Goal: Transaction & Acquisition: Book appointment/travel/reservation

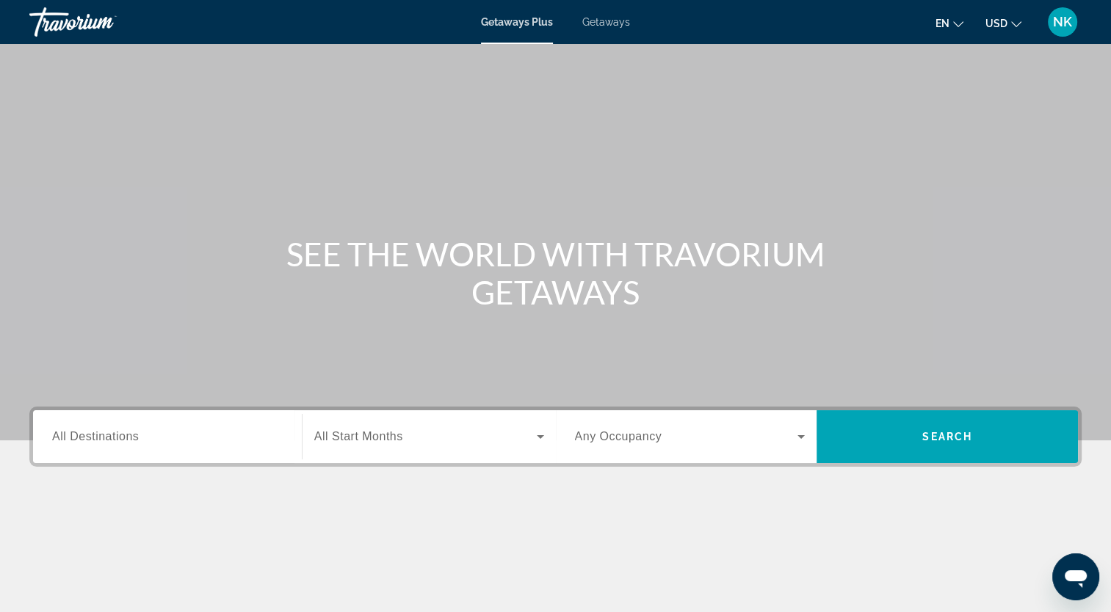
click at [115, 434] on span "All Destinations" at bounding box center [95, 436] width 87 height 12
click at [115, 434] on input "Destination All Destinations" at bounding box center [167, 438] width 231 height 18
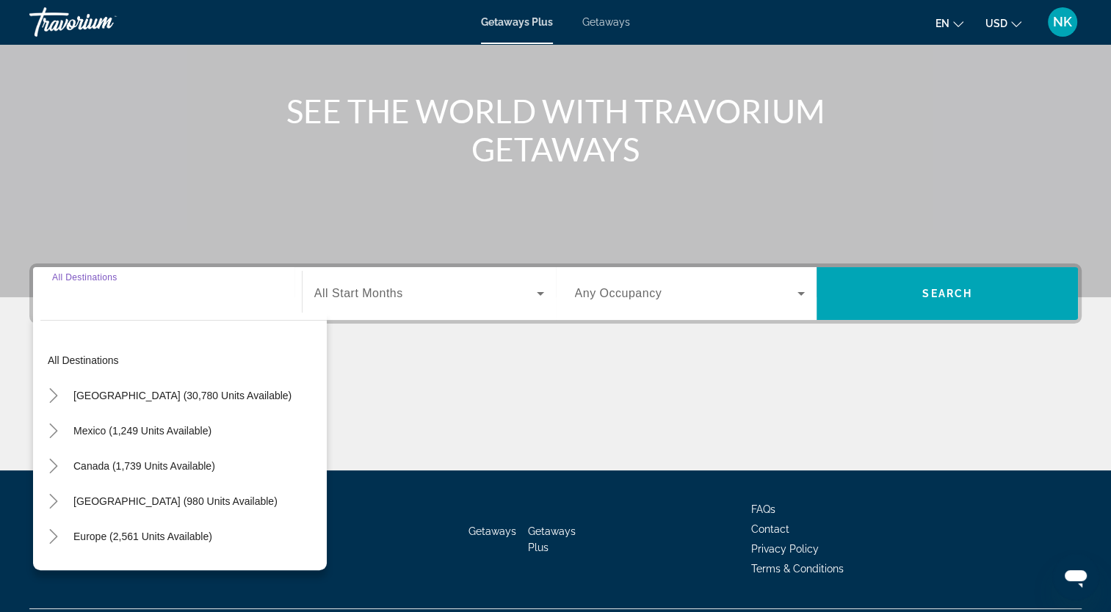
scroll to position [181, 0]
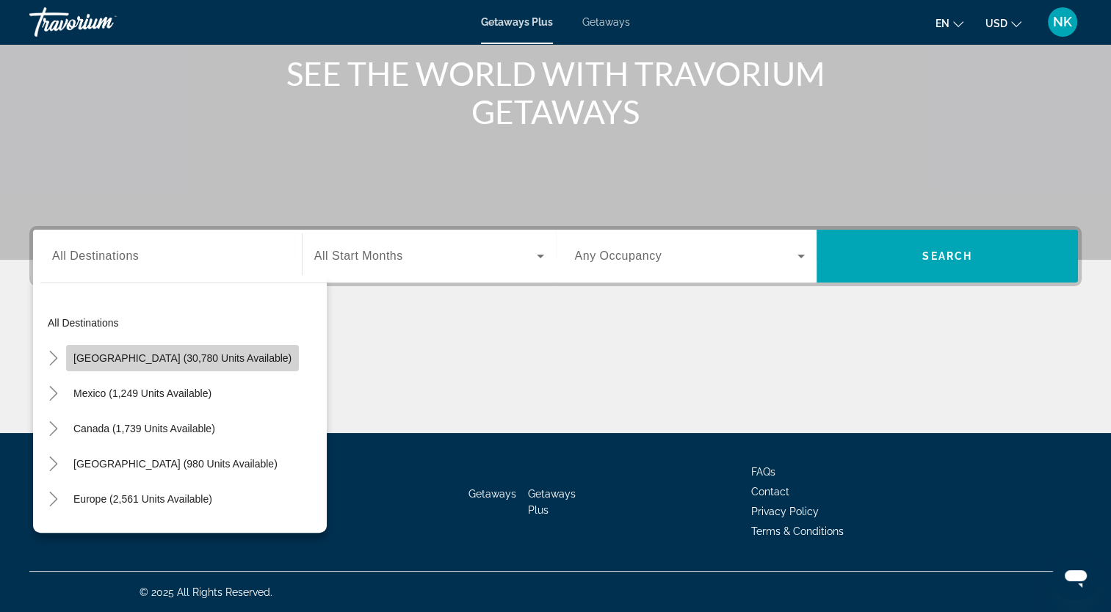
click at [182, 355] on span "[GEOGRAPHIC_DATA] (30,780 units available)" at bounding box center [182, 358] width 218 height 12
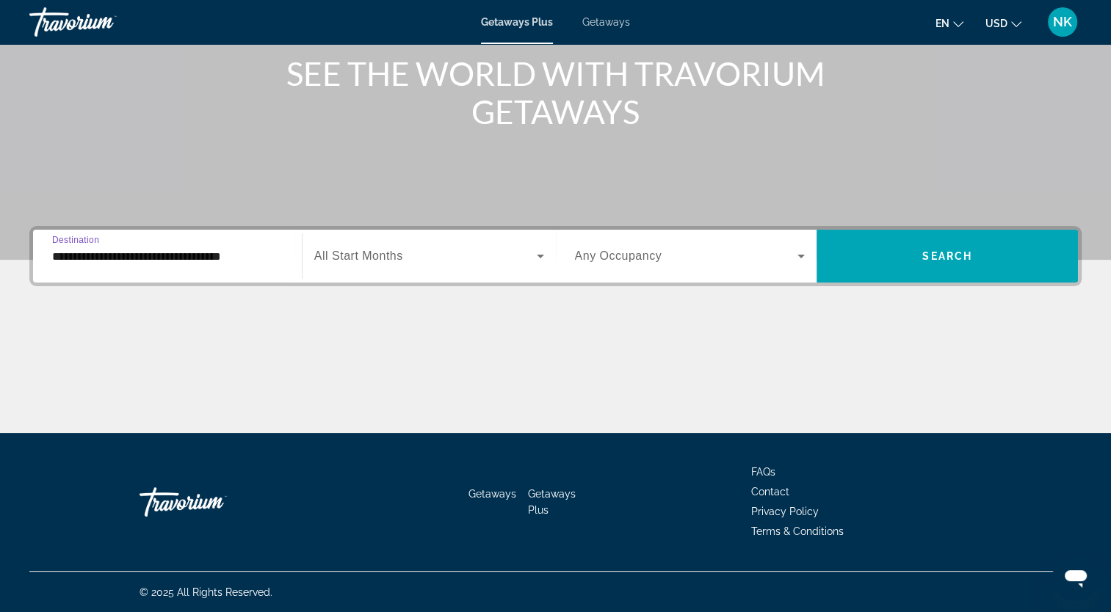
click at [164, 258] on input "**********" at bounding box center [167, 257] width 231 height 18
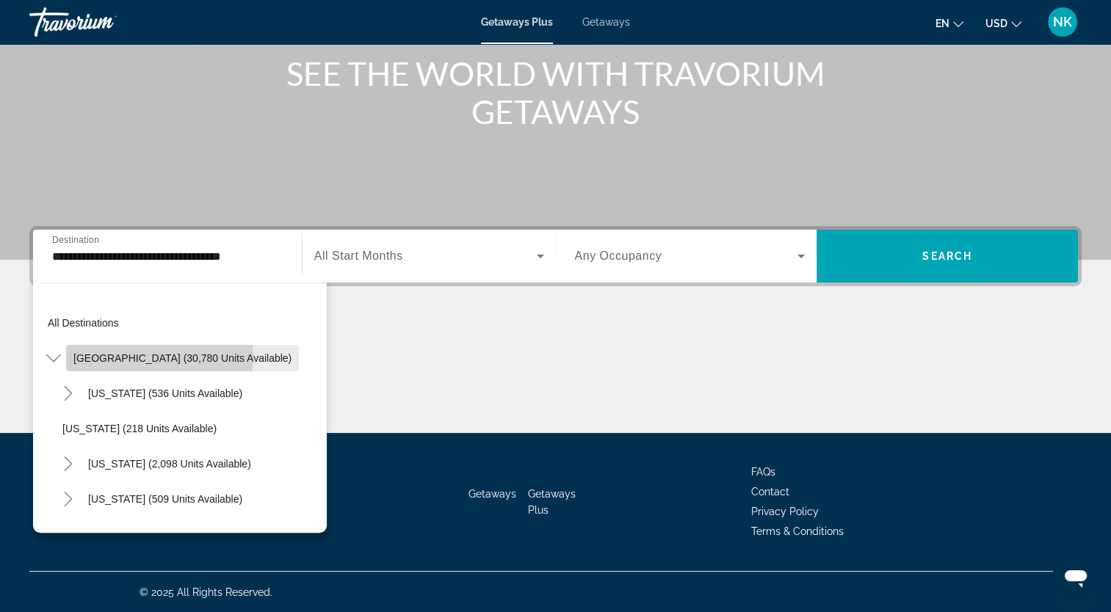
click at [156, 356] on span "[GEOGRAPHIC_DATA] (30,780 units available)" at bounding box center [182, 358] width 218 height 12
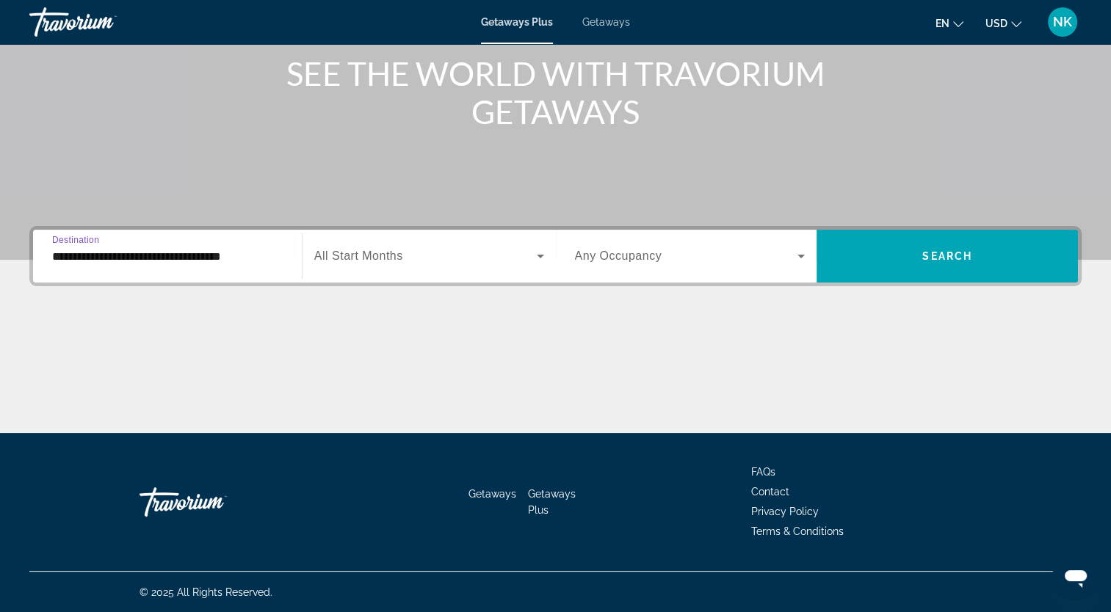
click at [150, 253] on input "**********" at bounding box center [167, 257] width 231 height 18
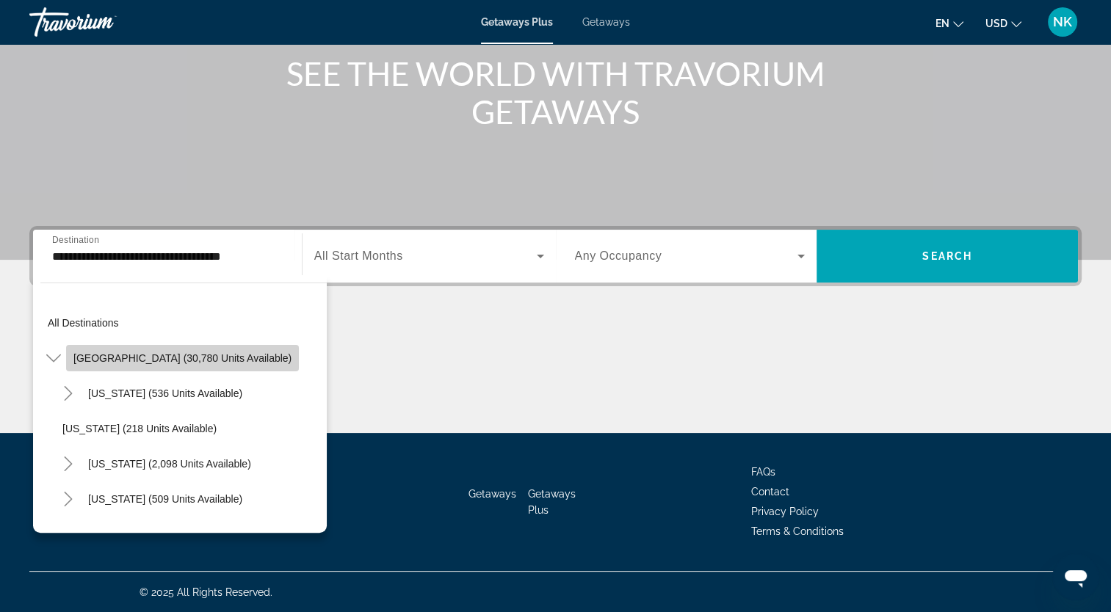
click at [220, 355] on span "[GEOGRAPHIC_DATA] (30,780 units available)" at bounding box center [182, 358] width 218 height 12
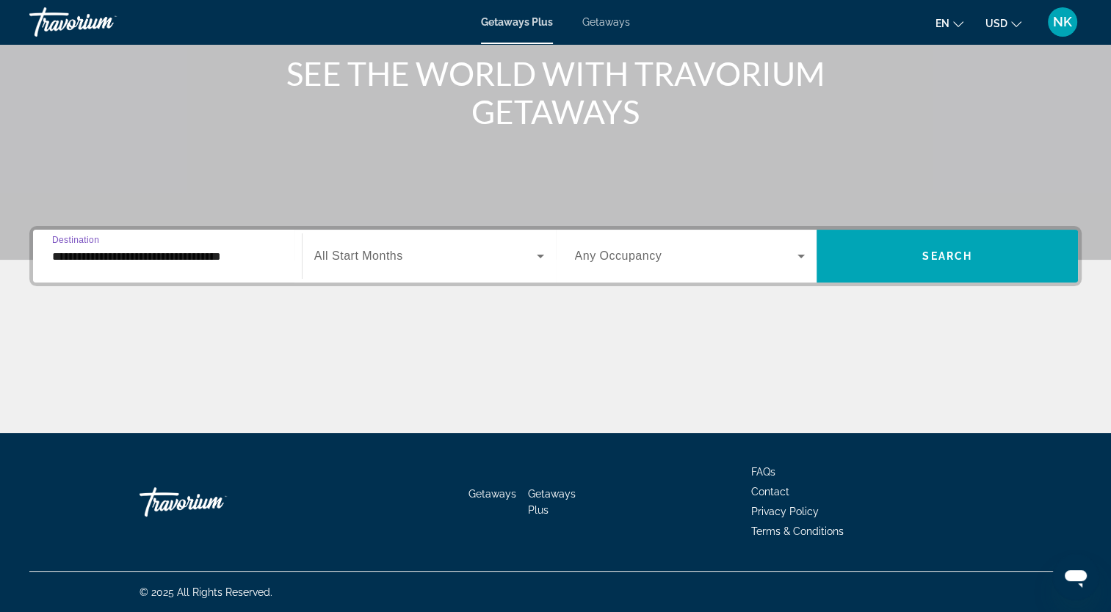
click at [212, 262] on input "**********" at bounding box center [167, 257] width 231 height 18
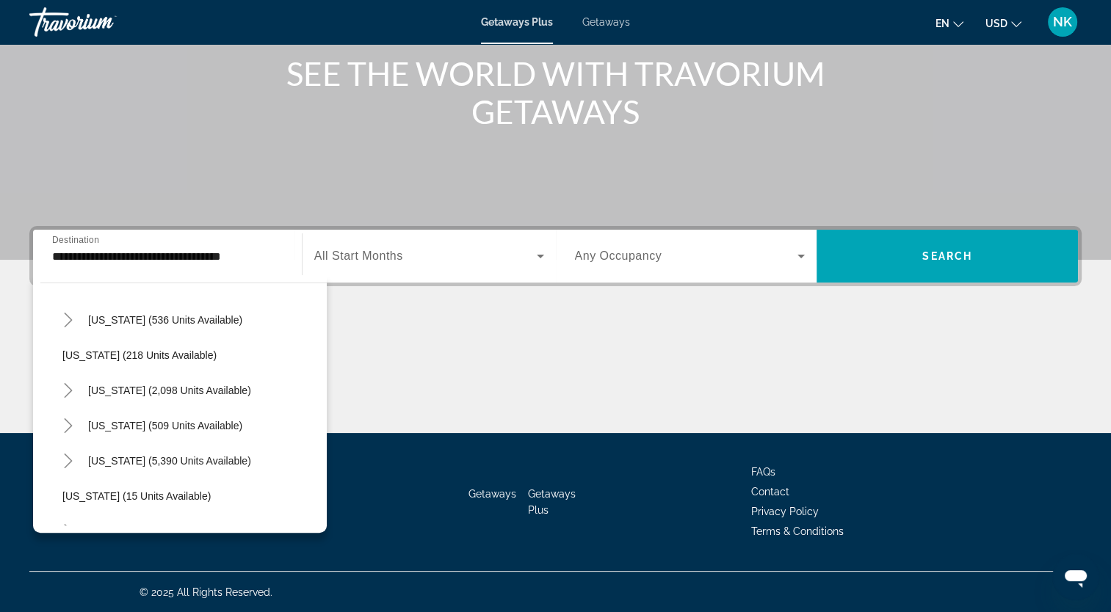
scroll to position [88, 0]
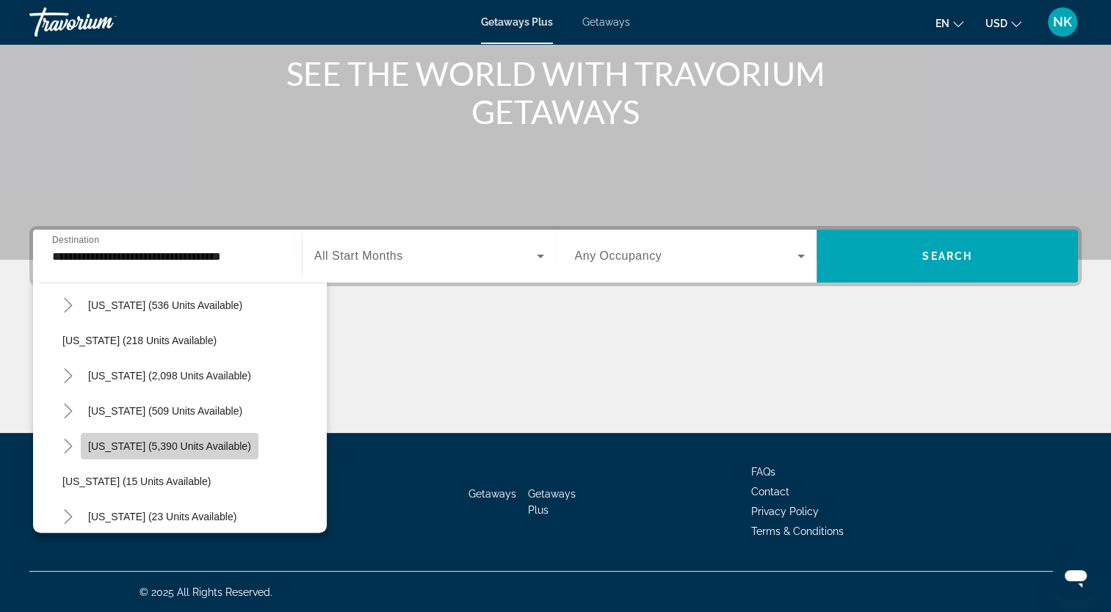
click at [194, 441] on span "[US_STATE] (5,390 units available)" at bounding box center [169, 447] width 163 height 12
type input "**********"
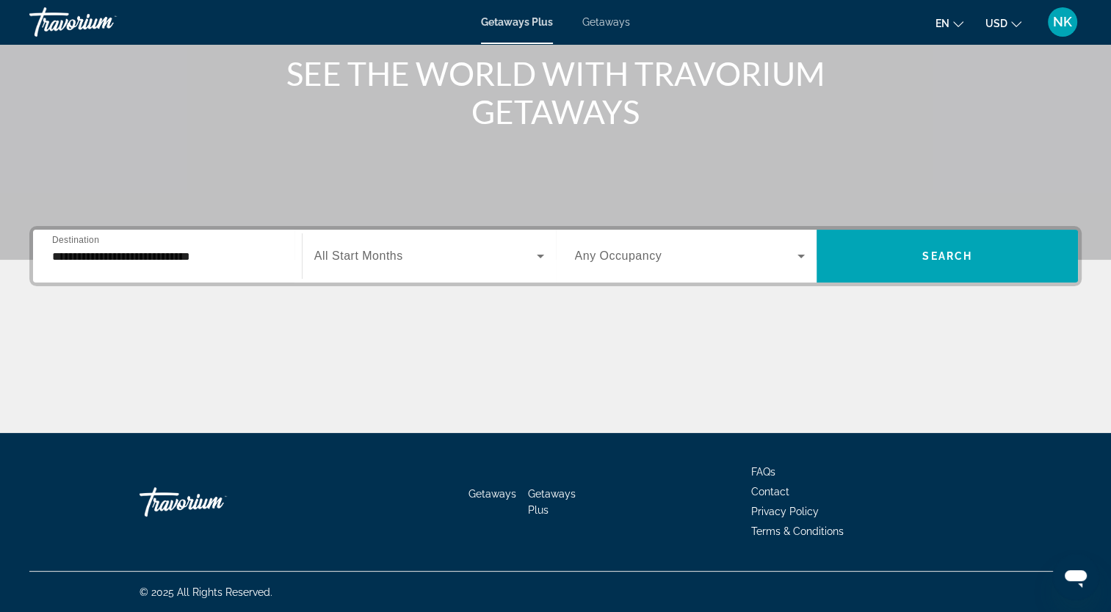
click at [358, 250] on span "All Start Months" at bounding box center [358, 256] width 89 height 12
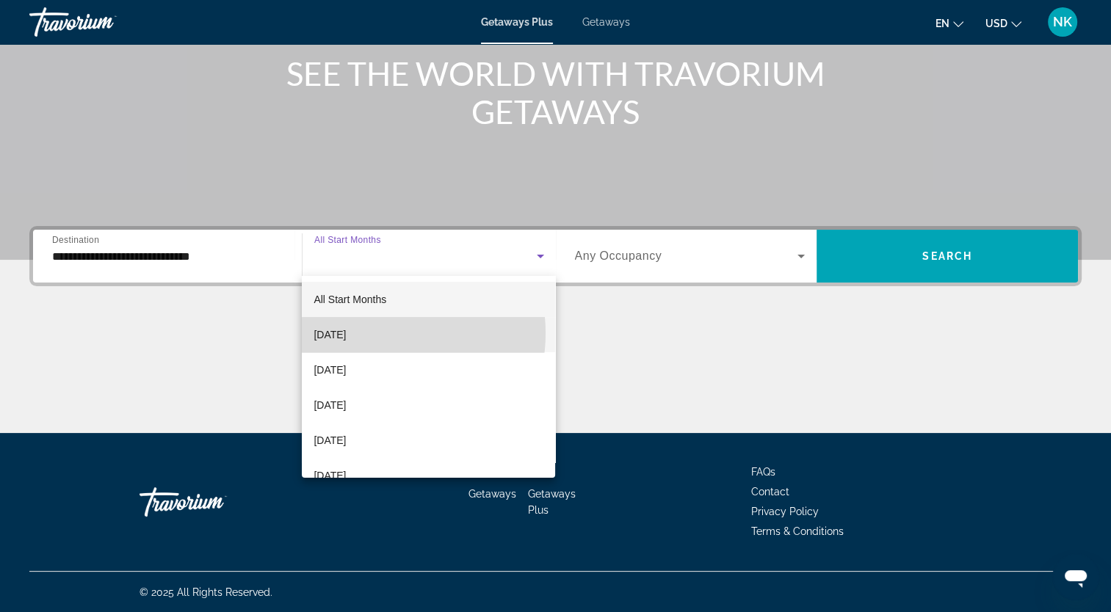
click at [346, 333] on span "[DATE]" at bounding box center [330, 335] width 32 height 18
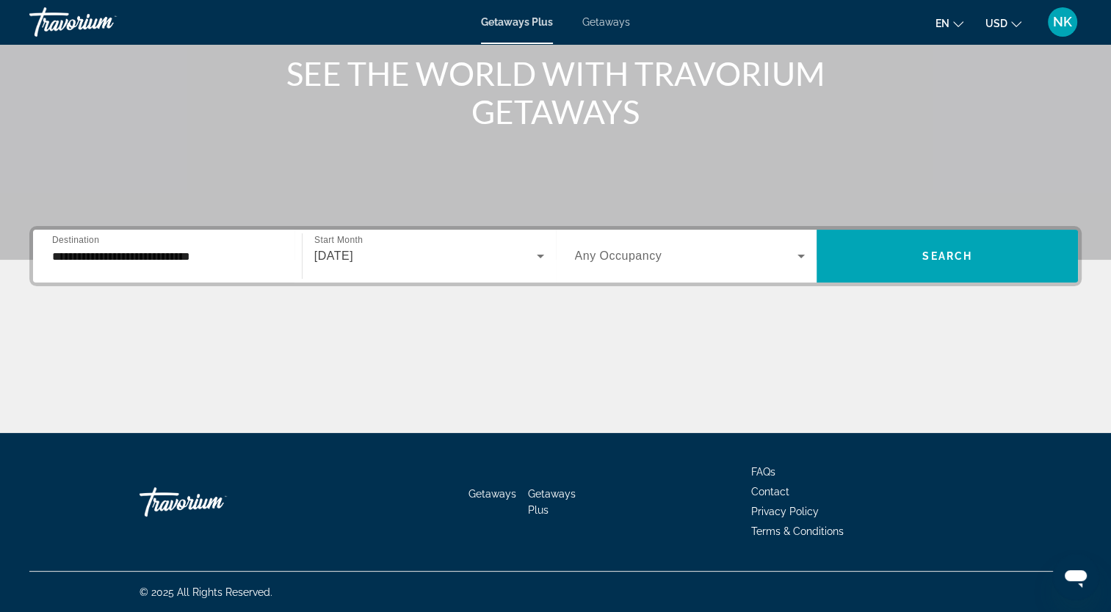
click at [614, 251] on span "Any Occupancy" at bounding box center [618, 256] width 87 height 12
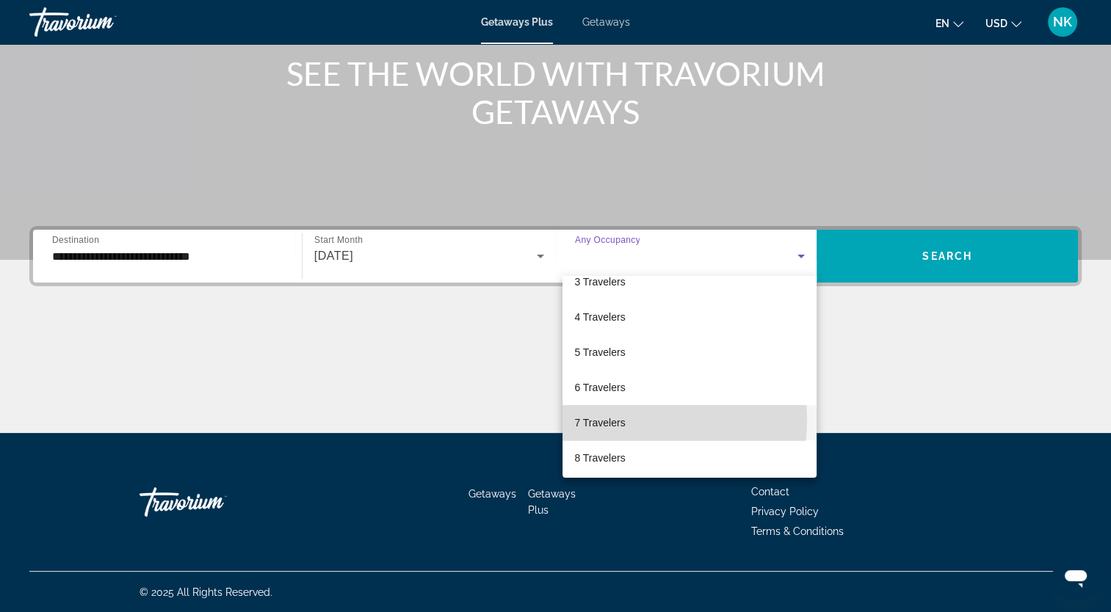
click at [609, 420] on span "7 Travelers" at bounding box center [599, 423] width 51 height 18
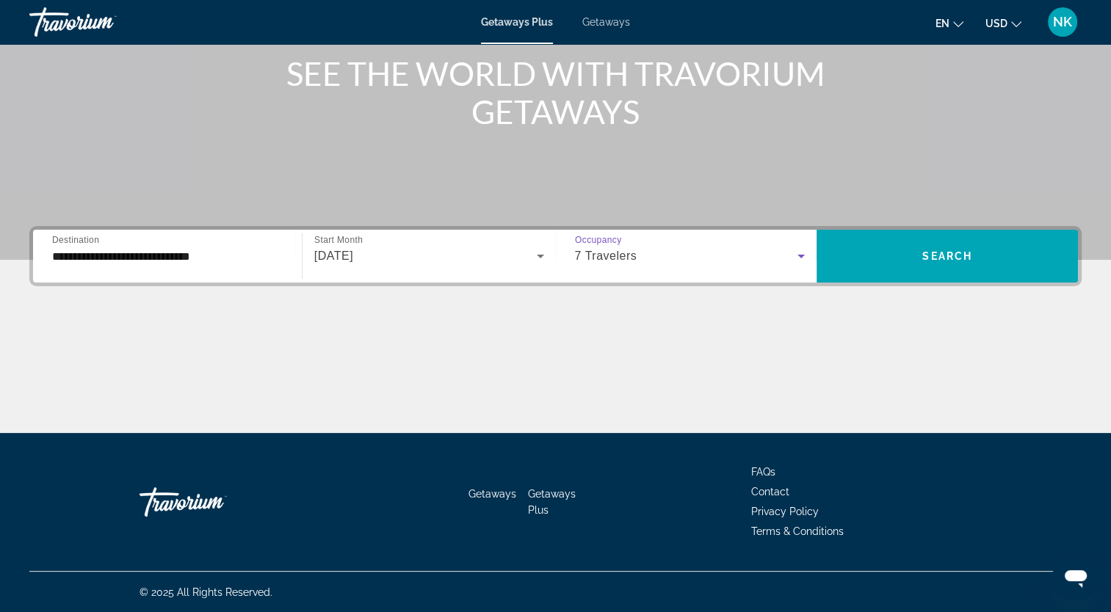
click at [800, 257] on icon "Search widget" at bounding box center [800, 257] width 7 height 4
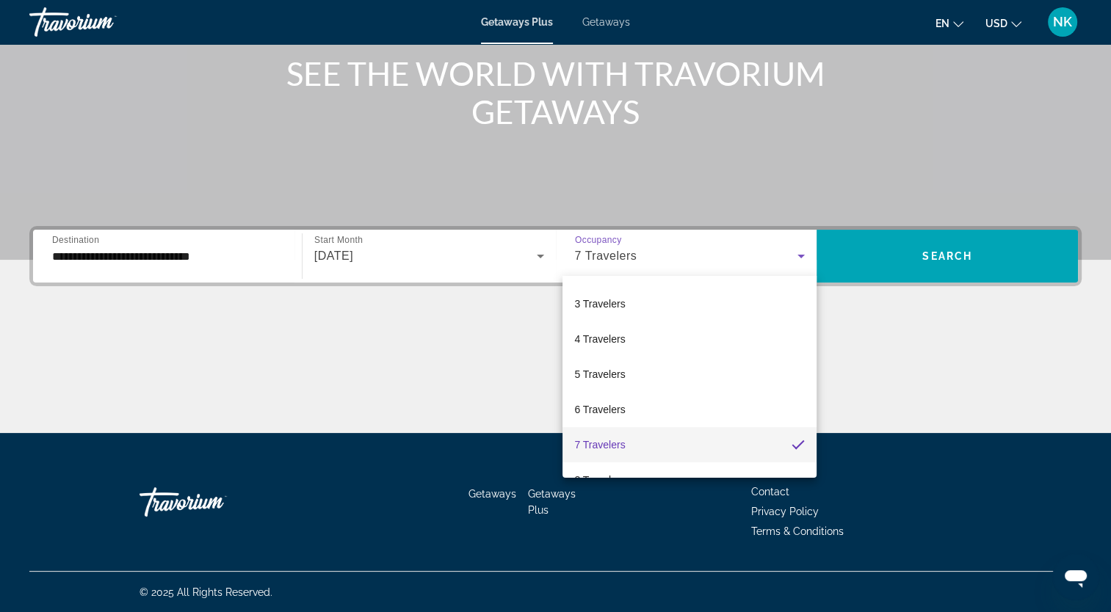
scroll to position [79, 0]
click at [944, 339] on div at bounding box center [555, 306] width 1111 height 612
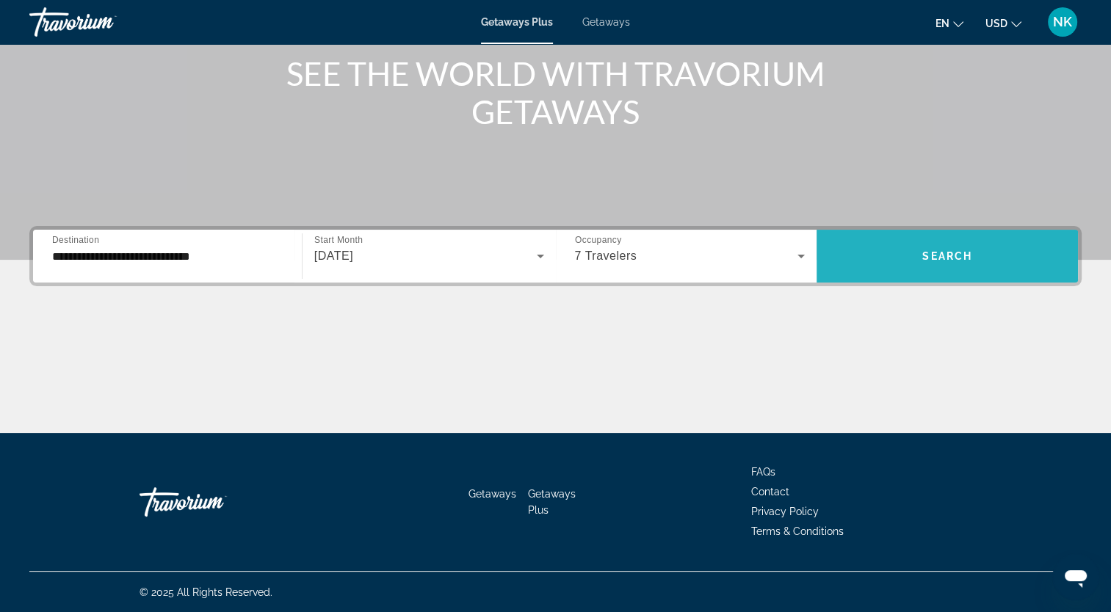
click at [927, 253] on span "Search" at bounding box center [947, 256] width 50 height 12
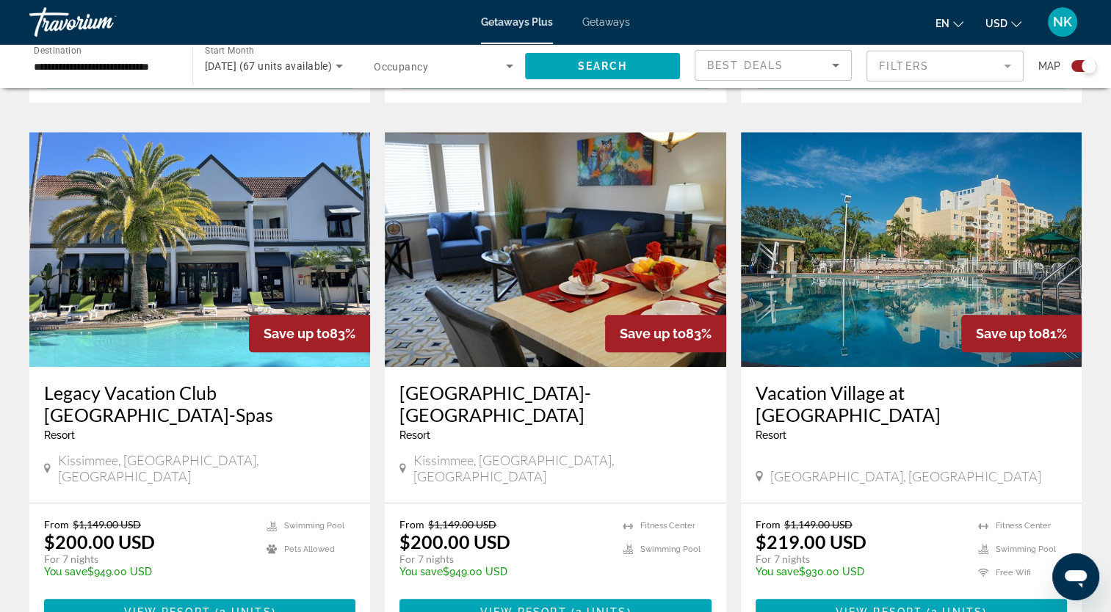
scroll to position [1013, 0]
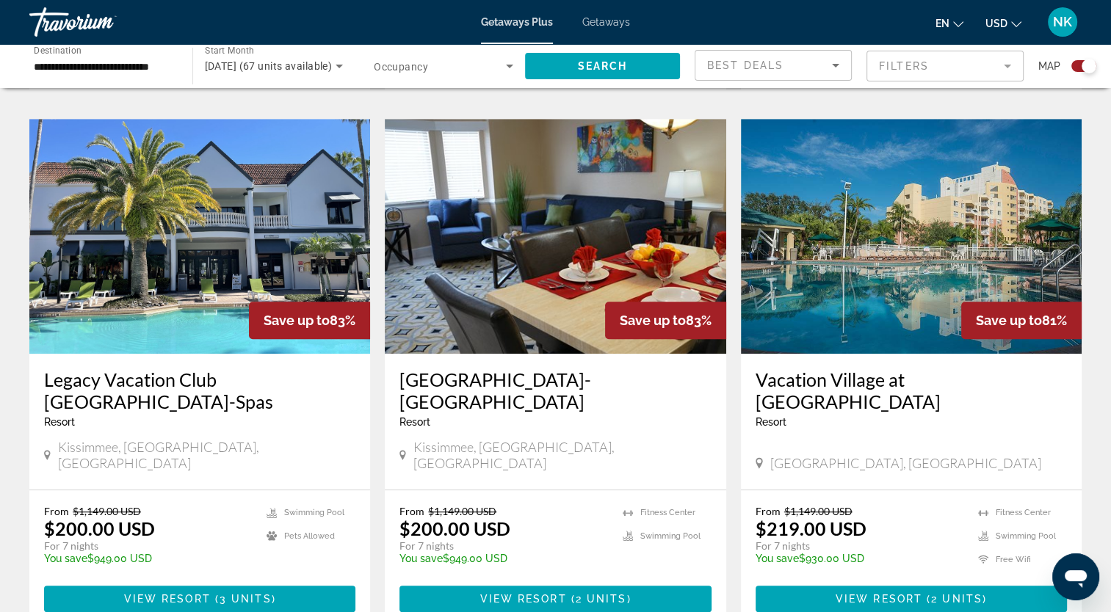
drag, startPoint x: 1114, startPoint y: 609, endPoint x: 1090, endPoint y: 203, distance: 407.5
click at [1090, 203] on div "To navigate the map with touch gestures double-tap and hold your finger on the …" at bounding box center [555, 424] width 1111 height 2671
click at [21, 579] on div "To navigate the map with touch gestures double-tap and hold your finger on the …" at bounding box center [555, 424] width 1111 height 2671
click at [1096, 406] on div "To navigate the map with touch gestures double-tap and hold your finger on the …" at bounding box center [555, 424] width 1111 height 2671
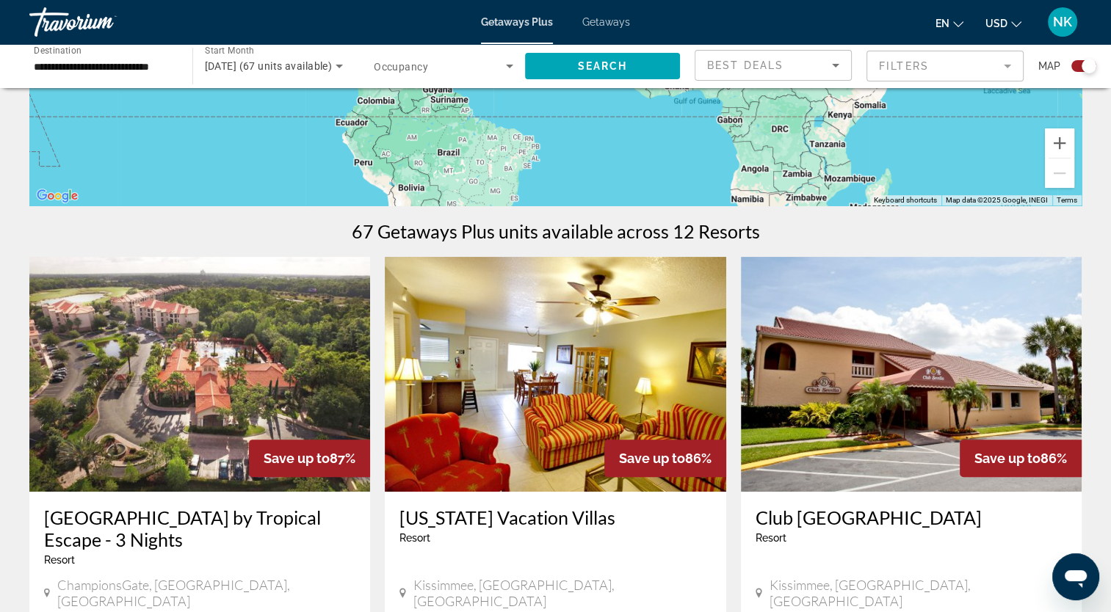
scroll to position [336, 0]
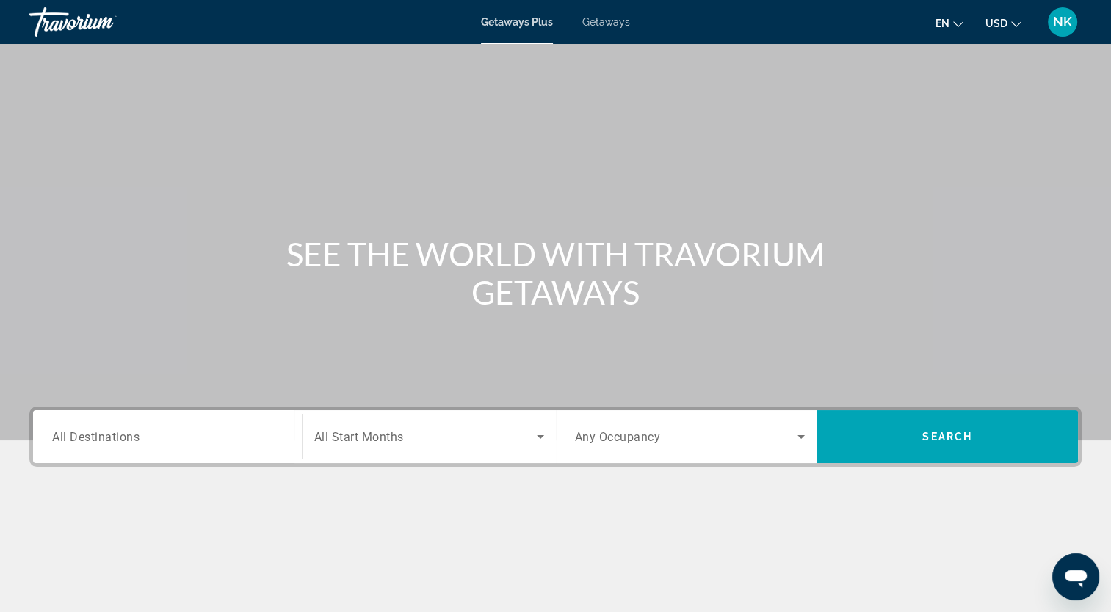
click at [99, 430] on span "All Destinations" at bounding box center [95, 437] width 87 height 14
click at [99, 430] on input "Destination All Destinations" at bounding box center [167, 438] width 231 height 18
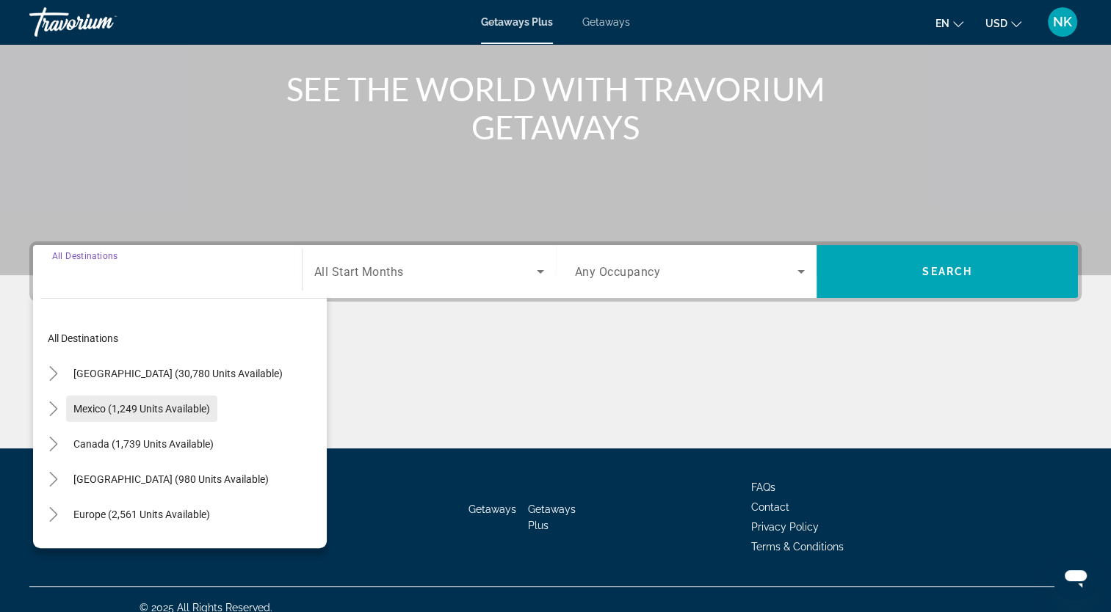
scroll to position [181, 0]
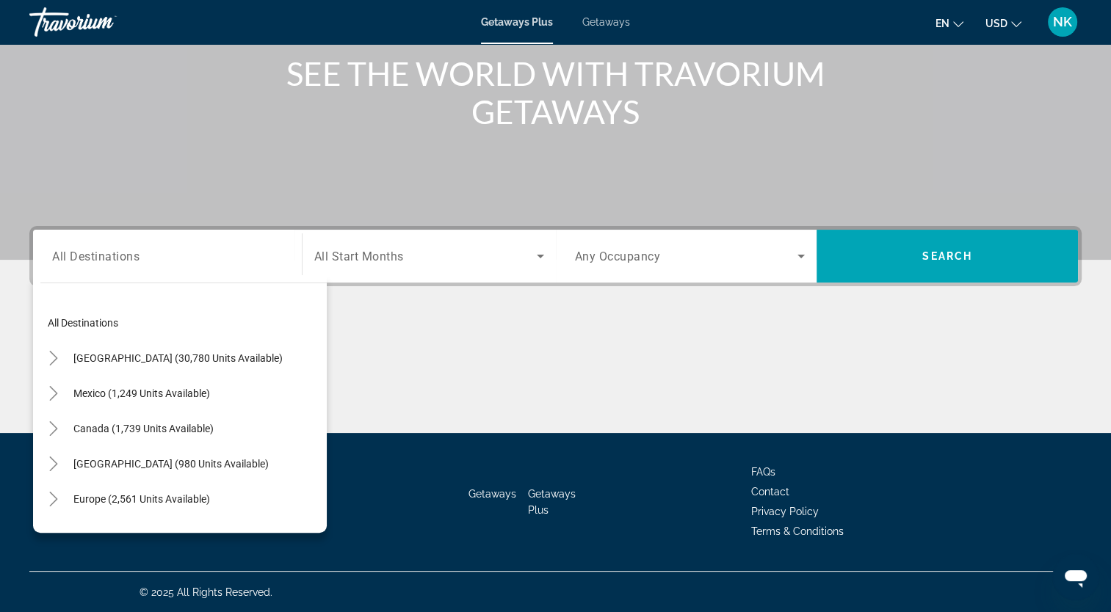
click at [301, 123] on h1 "SEE THE WORLD WITH TRAVORIUM GETAWAYS" at bounding box center [556, 92] width 551 height 76
